Goal: Information Seeking & Learning: Find specific fact

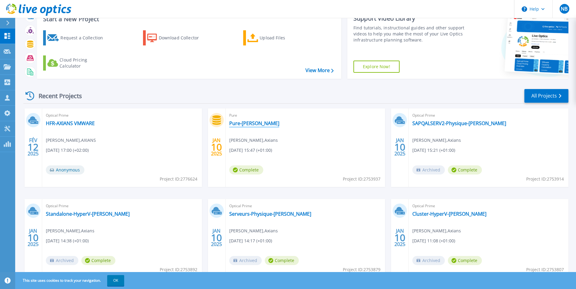
scroll to position [47, 0]
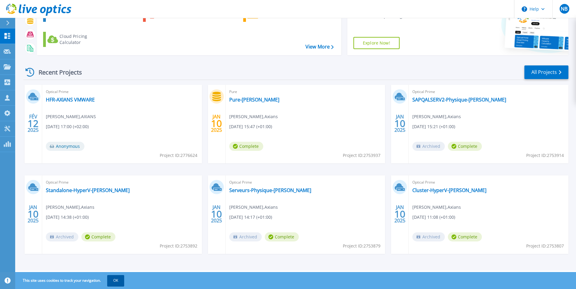
click at [112, 283] on button "OK" at bounding box center [115, 281] width 17 height 11
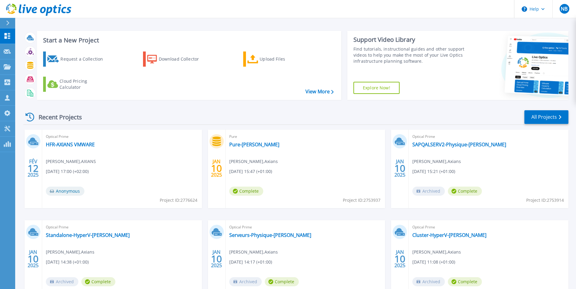
scroll to position [0, 0]
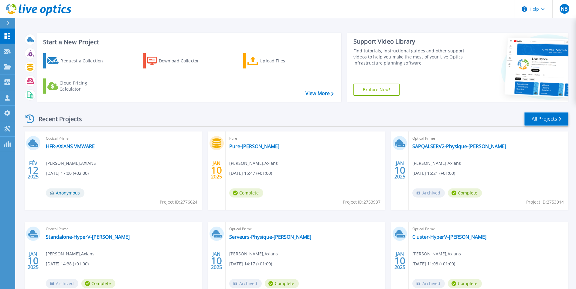
click at [544, 120] on link "All Projects" at bounding box center [546, 119] width 44 height 14
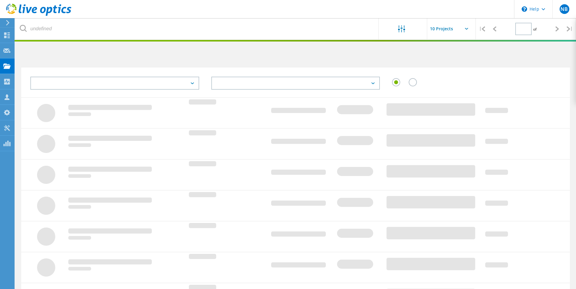
type input "1"
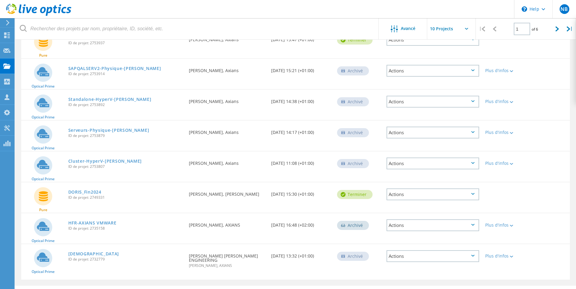
scroll to position [157, 0]
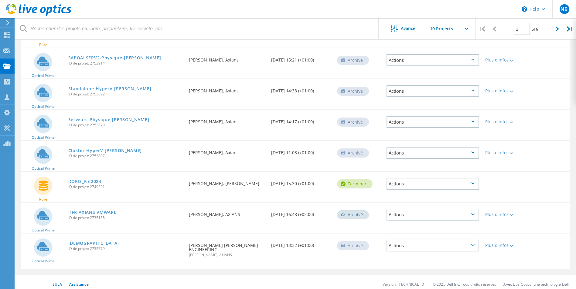
click at [439, 29] on input "text" at bounding box center [457, 28] width 61 height 21
click at [450, 56] on div "Show 20 Projects" at bounding box center [457, 55] width 60 height 10
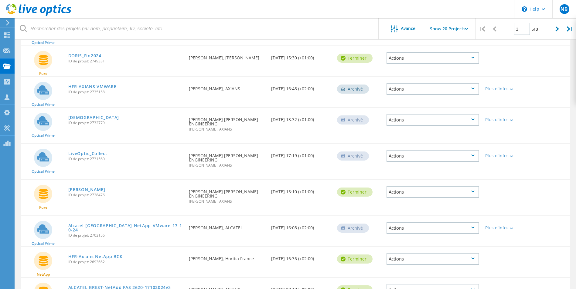
scroll to position [258, 0]
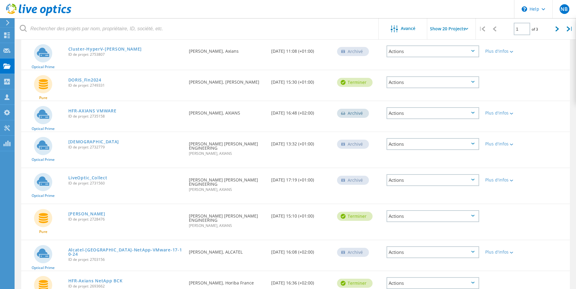
click at [467, 28] on icon at bounding box center [466, 29] width 3 height 2
click at [466, 29] on icon at bounding box center [466, 29] width 3 height 2
click at [463, 29] on input "Show 20 Projects" at bounding box center [457, 28] width 61 height 21
click at [451, 63] on div "Show 30 Projects" at bounding box center [457, 65] width 60 height 10
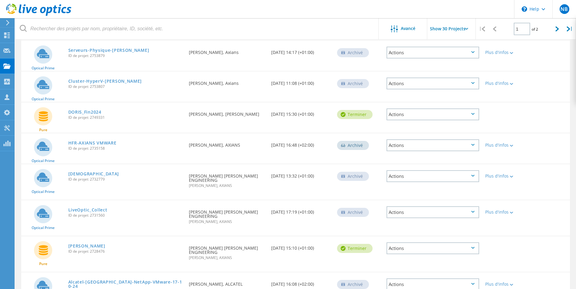
click at [466, 29] on icon at bounding box center [466, 29] width 3 height 2
click at [464, 29] on input "Show 30 Projects" at bounding box center [457, 28] width 61 height 21
click at [449, 72] on div "Show 40 Projects" at bounding box center [457, 75] width 60 height 10
type input "Show 40 Projects"
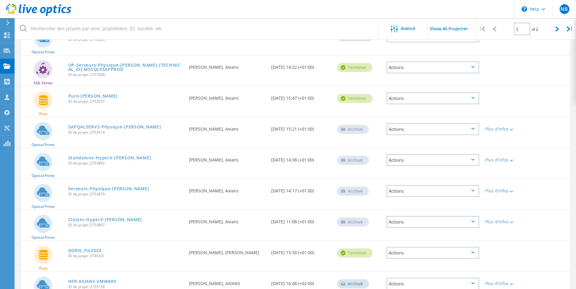
scroll to position [0, 0]
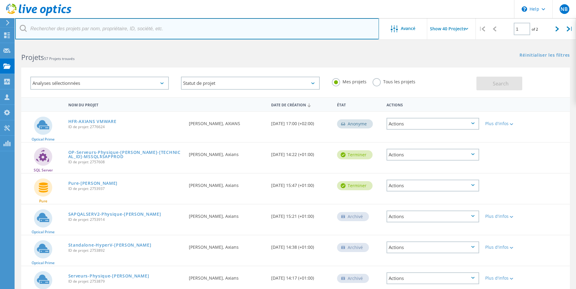
click at [126, 34] on input "text" at bounding box center [197, 28] width 364 height 21
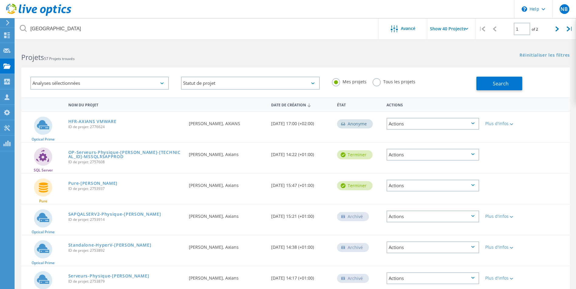
click at [23, 28] on icon at bounding box center [23, 28] width 7 height 7
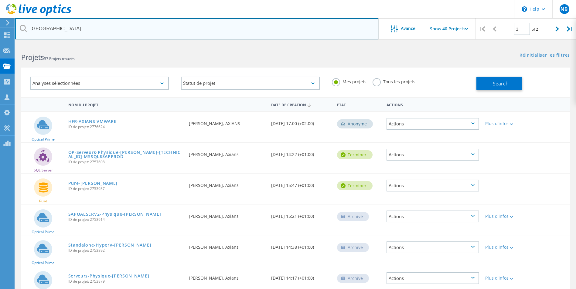
click at [75, 30] on input "mairie st cloud" at bounding box center [197, 28] width 364 height 21
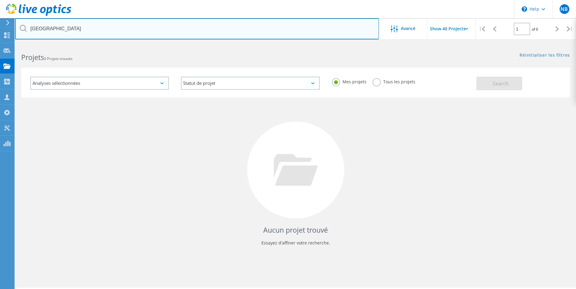
click at [75, 30] on input "mairie st cloud" at bounding box center [197, 28] width 364 height 21
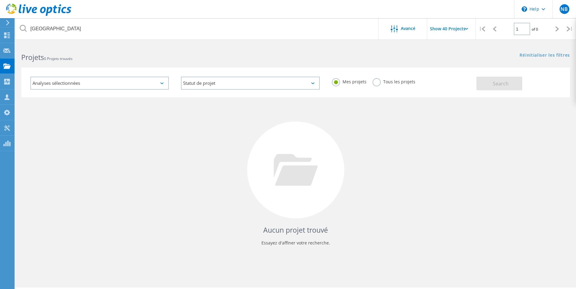
click at [377, 83] on label "Tous les projets" at bounding box center [393, 81] width 43 height 6
click at [0, 0] on input "Tous les projets" at bounding box center [0, 0] width 0 height 0
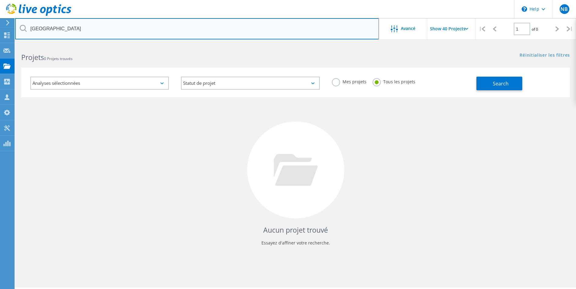
click at [81, 28] on input "mairie st cloud" at bounding box center [197, 28] width 364 height 21
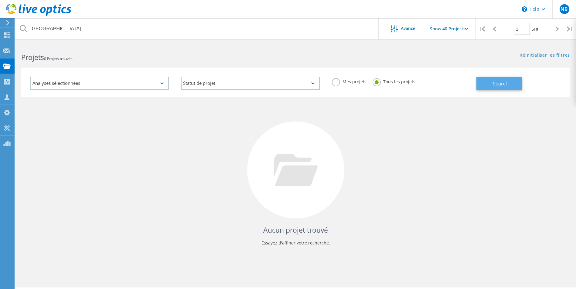
click at [486, 87] on button "Search" at bounding box center [499, 84] width 46 height 14
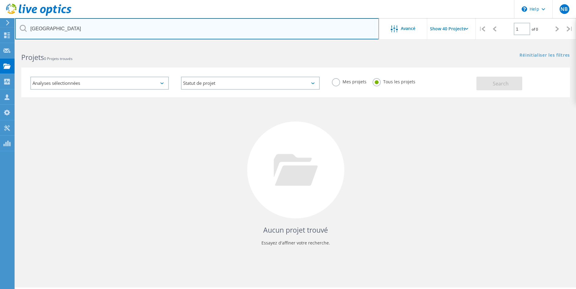
click at [73, 27] on input "mairie st cloud" at bounding box center [197, 28] width 364 height 21
type input "mairie"
click at [81, 31] on input "mairie" at bounding box center [197, 28] width 364 height 21
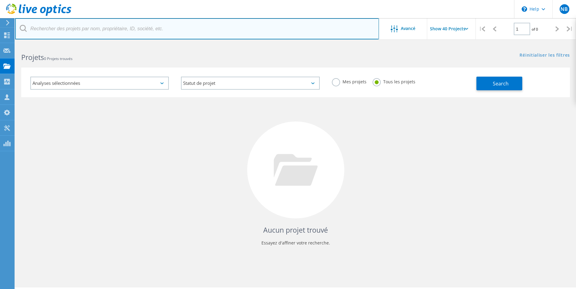
click at [94, 37] on input "text" at bounding box center [197, 28] width 364 height 21
paste input "j.chailley@saintcloud.fr"
type input "j.chailley@saintcloud.fr"
click at [120, 30] on input "j.chailley@saintcloud.fr" at bounding box center [197, 28] width 364 height 21
click at [118, 24] on input "j.chailley@saintcloud.fr" at bounding box center [197, 28] width 364 height 21
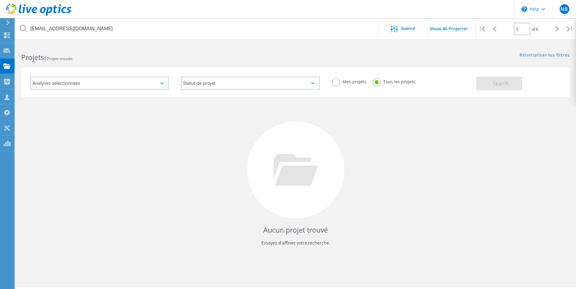
click at [340, 83] on label "Mes projets" at bounding box center [349, 81] width 35 height 6
click at [0, 0] on input "Mes projets" at bounding box center [0, 0] width 0 height 0
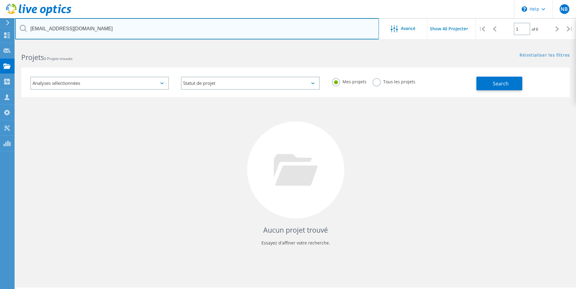
click at [132, 29] on input "j.chailley@saintcloud.fr" at bounding box center [197, 28] width 364 height 21
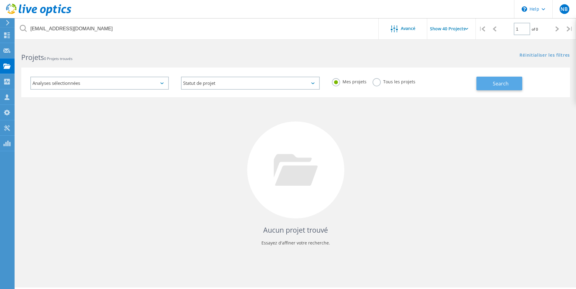
click at [493, 84] on span "Search" at bounding box center [500, 83] width 16 height 7
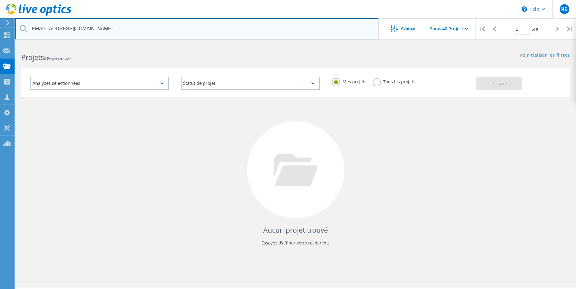
drag, startPoint x: 89, startPoint y: 30, endPoint x: 26, endPoint y: 32, distance: 62.2
click at [26, 32] on input "j.chailley@saintcloud.fr" at bounding box center [197, 28] width 364 height 21
paste input "Stéphane Bonnin"
type input "Stéphane Bonnin"
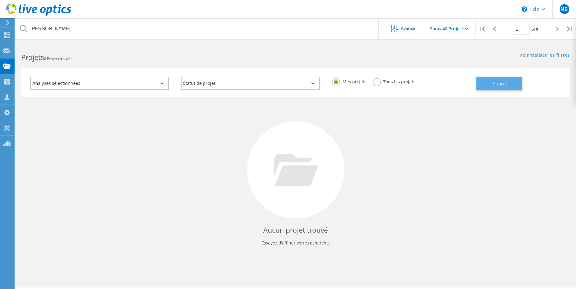
click at [500, 87] on button "Search" at bounding box center [499, 84] width 46 height 14
click at [379, 84] on div "Tous les projets" at bounding box center [393, 82] width 43 height 9
click at [376, 83] on label "Tous les projets" at bounding box center [393, 81] width 43 height 6
click at [0, 0] on input "Tous les projets" at bounding box center [0, 0] width 0 height 0
click at [495, 82] on span "Search" at bounding box center [500, 83] width 16 height 7
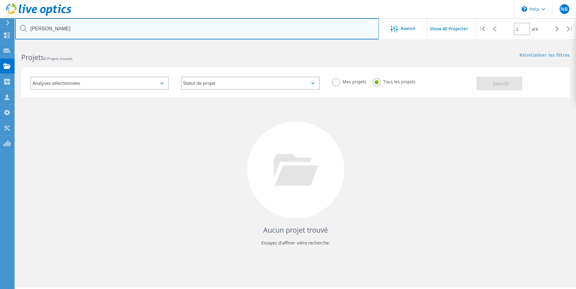
click at [122, 30] on input "Stéphane Bonnin" at bounding box center [197, 28] width 364 height 21
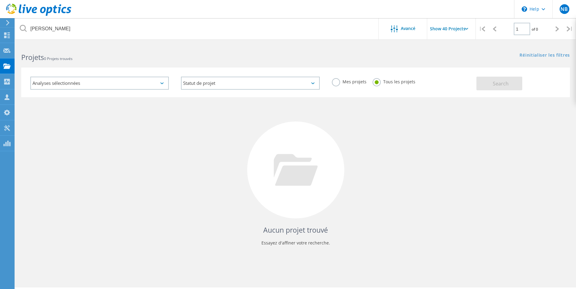
click at [461, 27] on input "Show 40 Projects" at bounding box center [457, 28] width 61 height 21
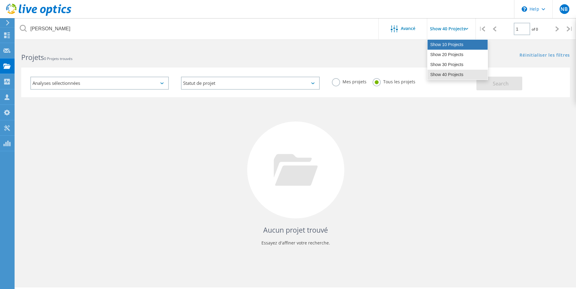
click at [451, 44] on div "Show 10 Projects" at bounding box center [457, 45] width 60 height 10
type input "Show 10 Projects"
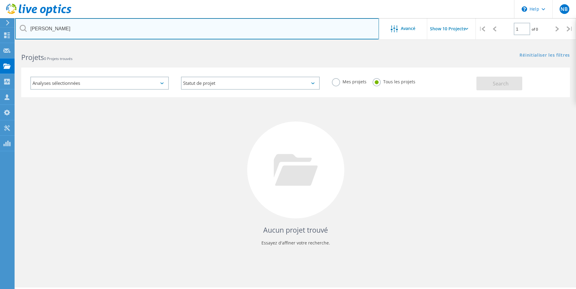
click at [306, 28] on input "Stéphane Bonnin" at bounding box center [197, 28] width 364 height 21
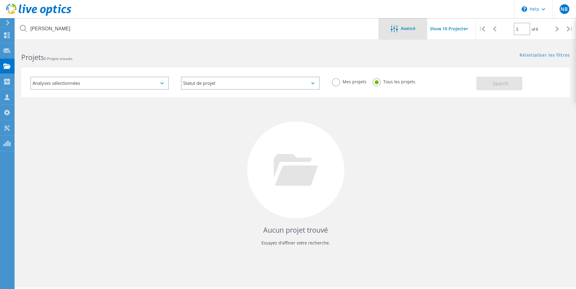
click at [406, 29] on span "Avancé" at bounding box center [408, 28] width 15 height 4
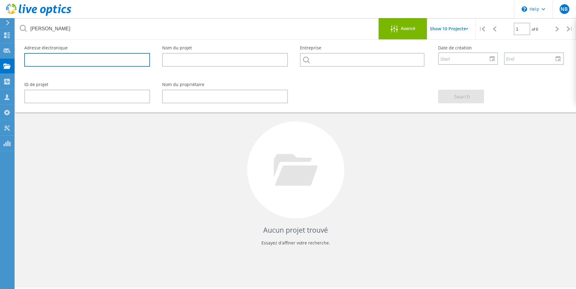
click at [53, 62] on input "text" at bounding box center [87, 60] width 126 height 14
paste input "s.bonnin@saintcloud.fr"
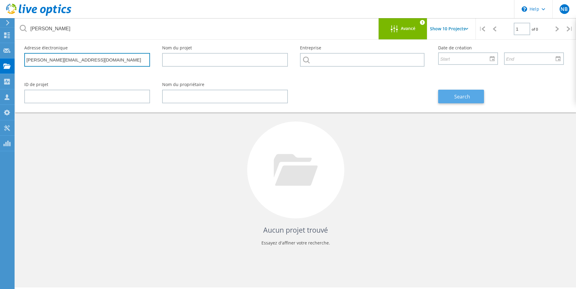
type input "s.bonnin@saintcloud.fr"
click at [468, 96] on span "Search" at bounding box center [462, 96] width 16 height 7
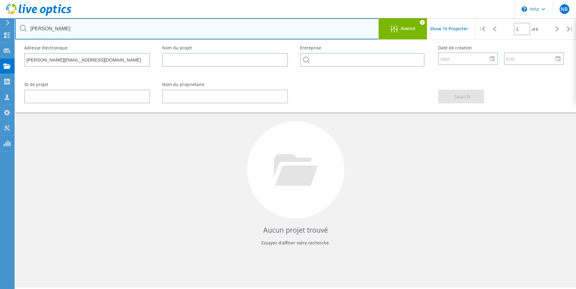
click at [84, 28] on input "Stéphane Bonnin" at bounding box center [197, 28] width 364 height 21
type input "S"
